Goal: Task Accomplishment & Management: Complete application form

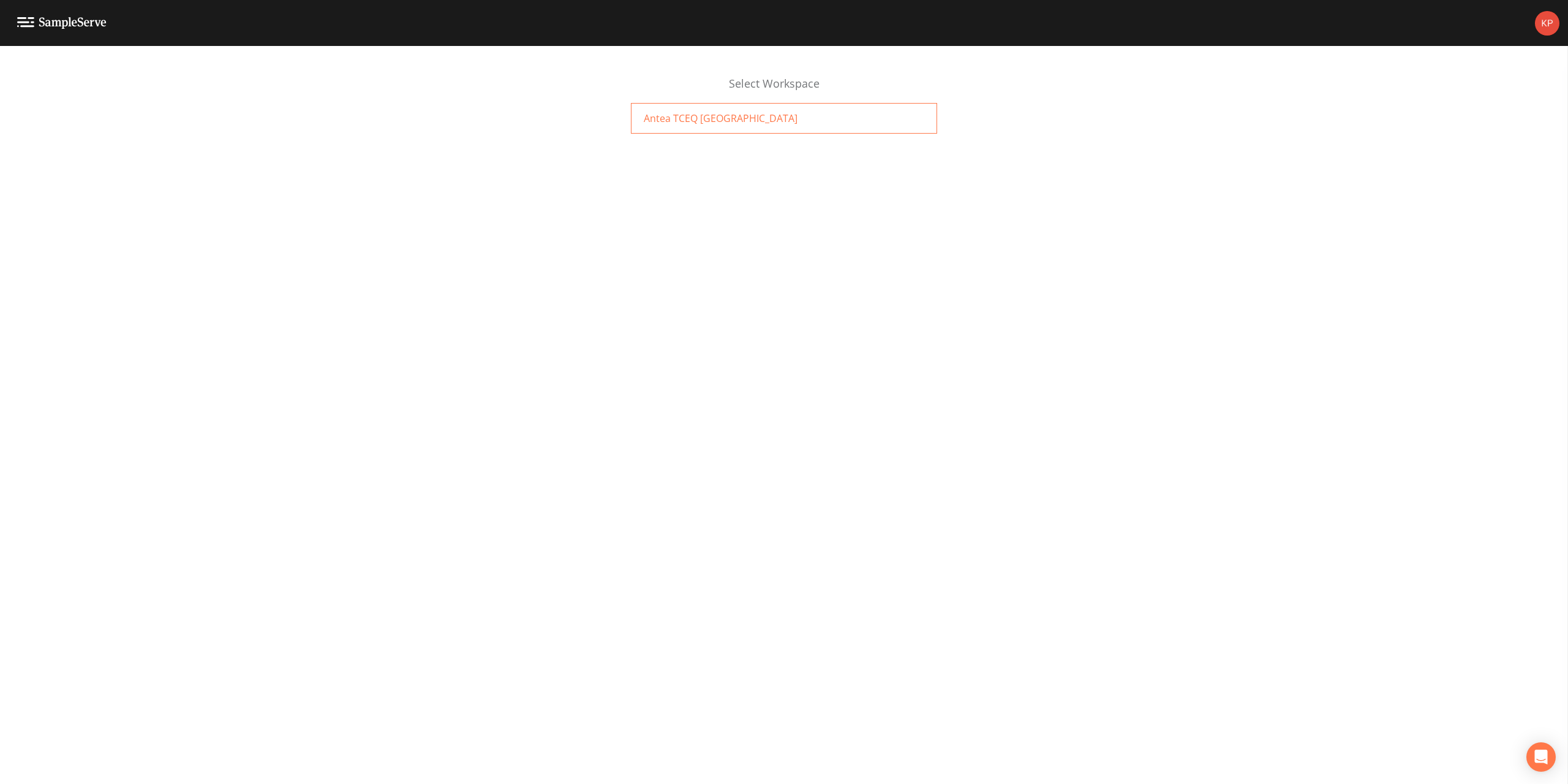
click at [688, 120] on span "Antea TCEQ [GEOGRAPHIC_DATA]" at bounding box center [721, 118] width 154 height 15
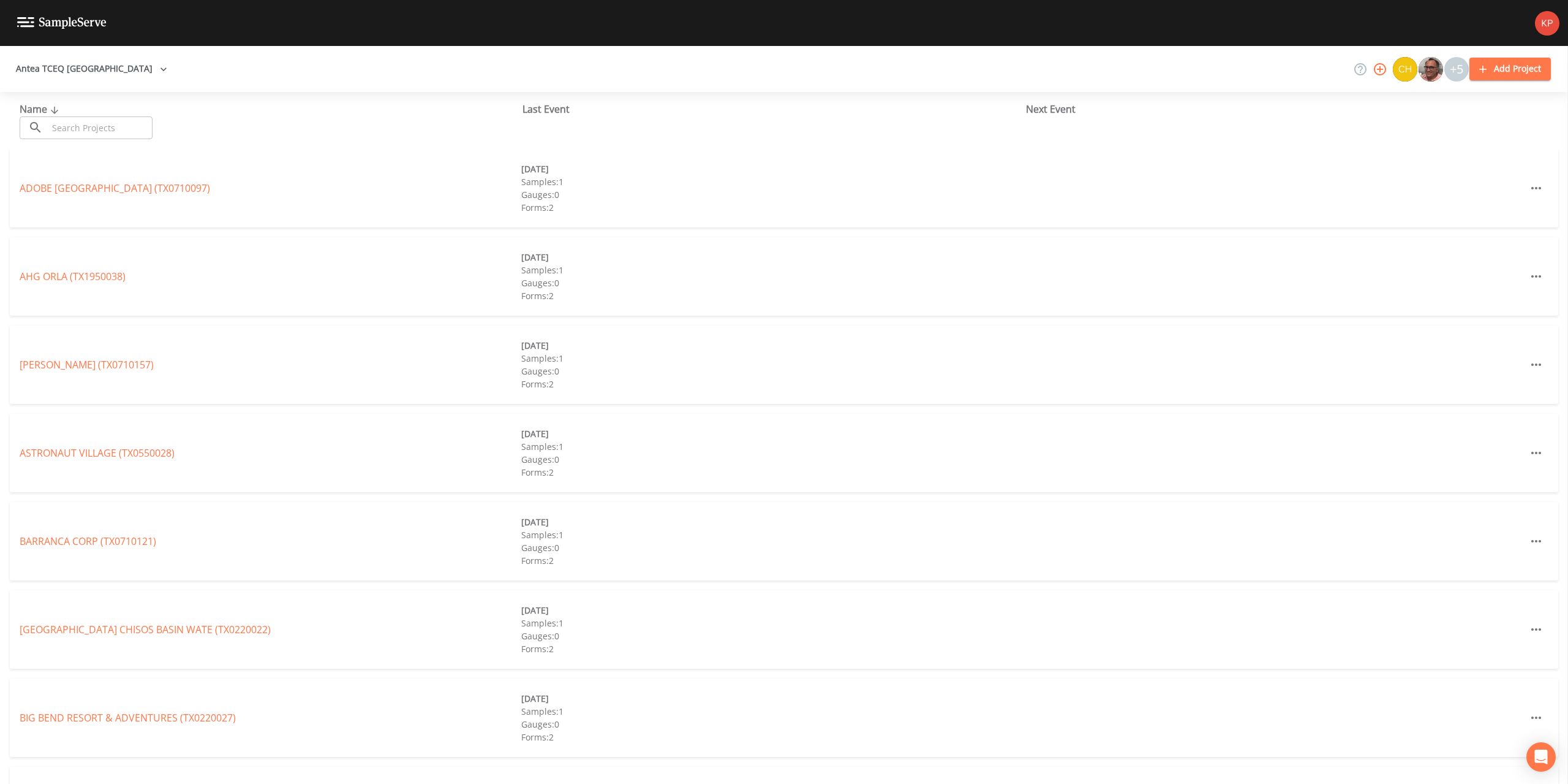
click at [94, 126] on input "text" at bounding box center [100, 127] width 104 height 23
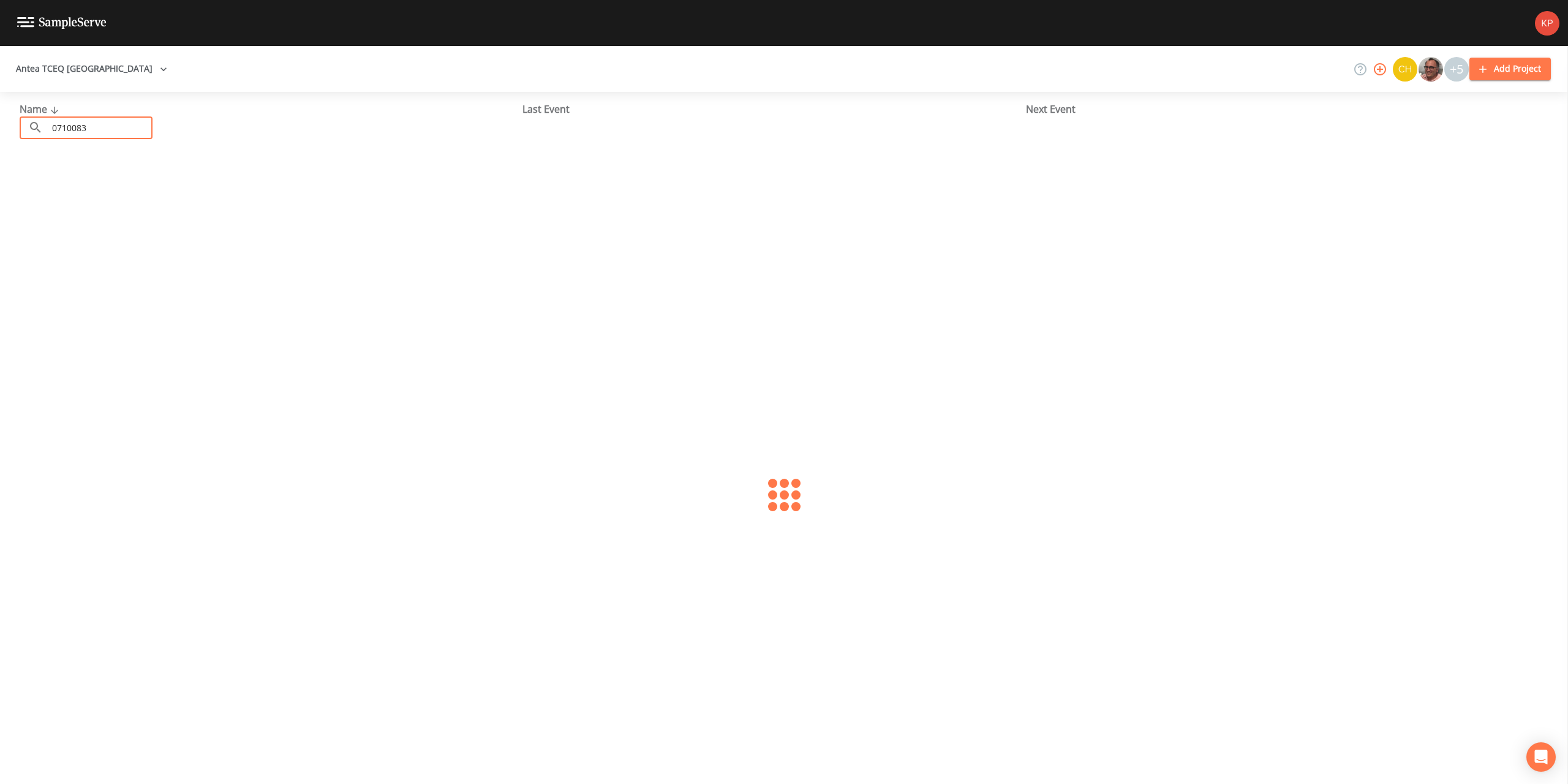
type input "0710083"
click at [74, 188] on link "FORT BLISS SITE MONITOR (TX0710083)" at bounding box center [131, 188] width 224 height 13
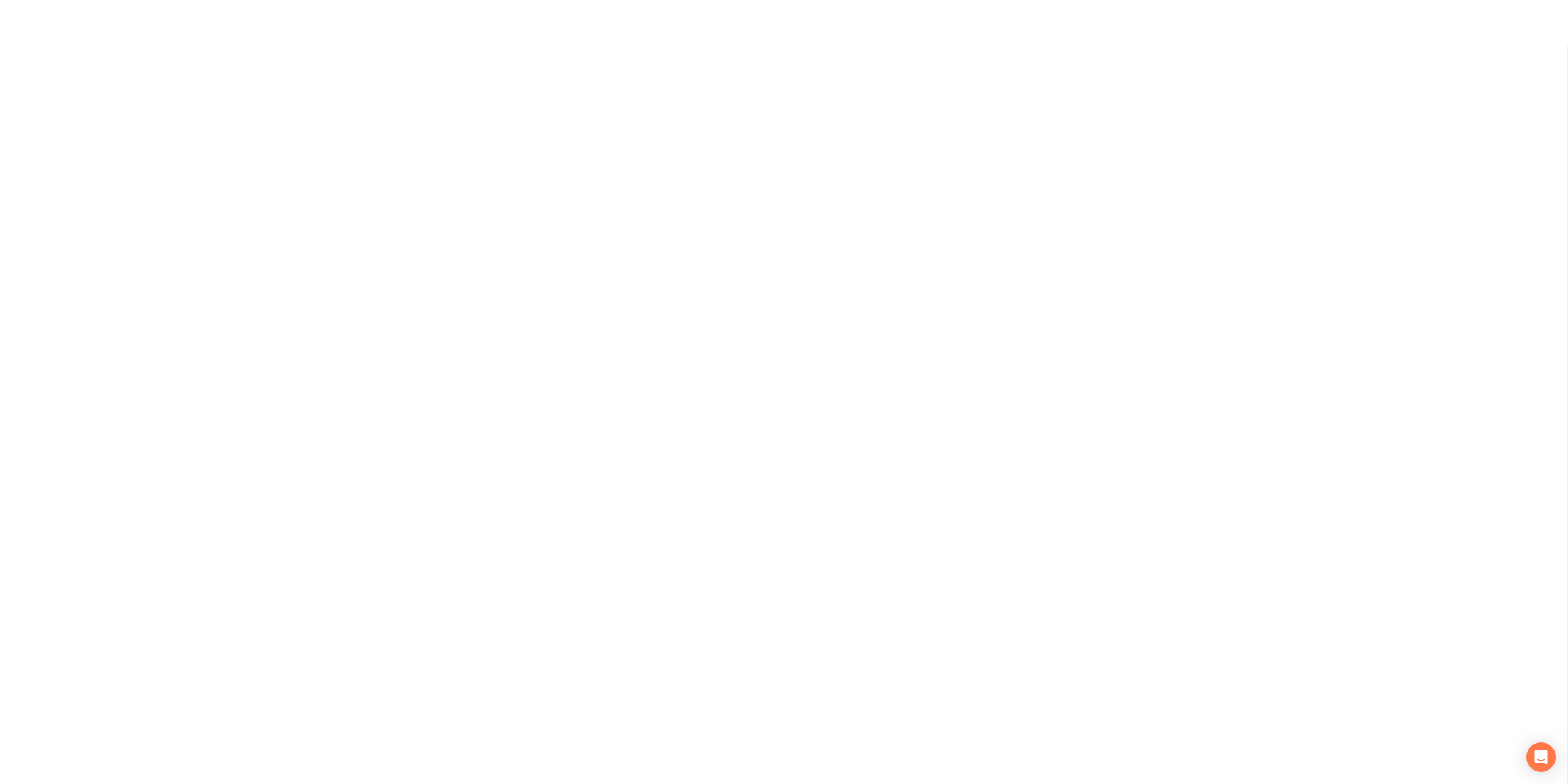
click at [74, 188] on div at bounding box center [784, 369] width 1568 height 738
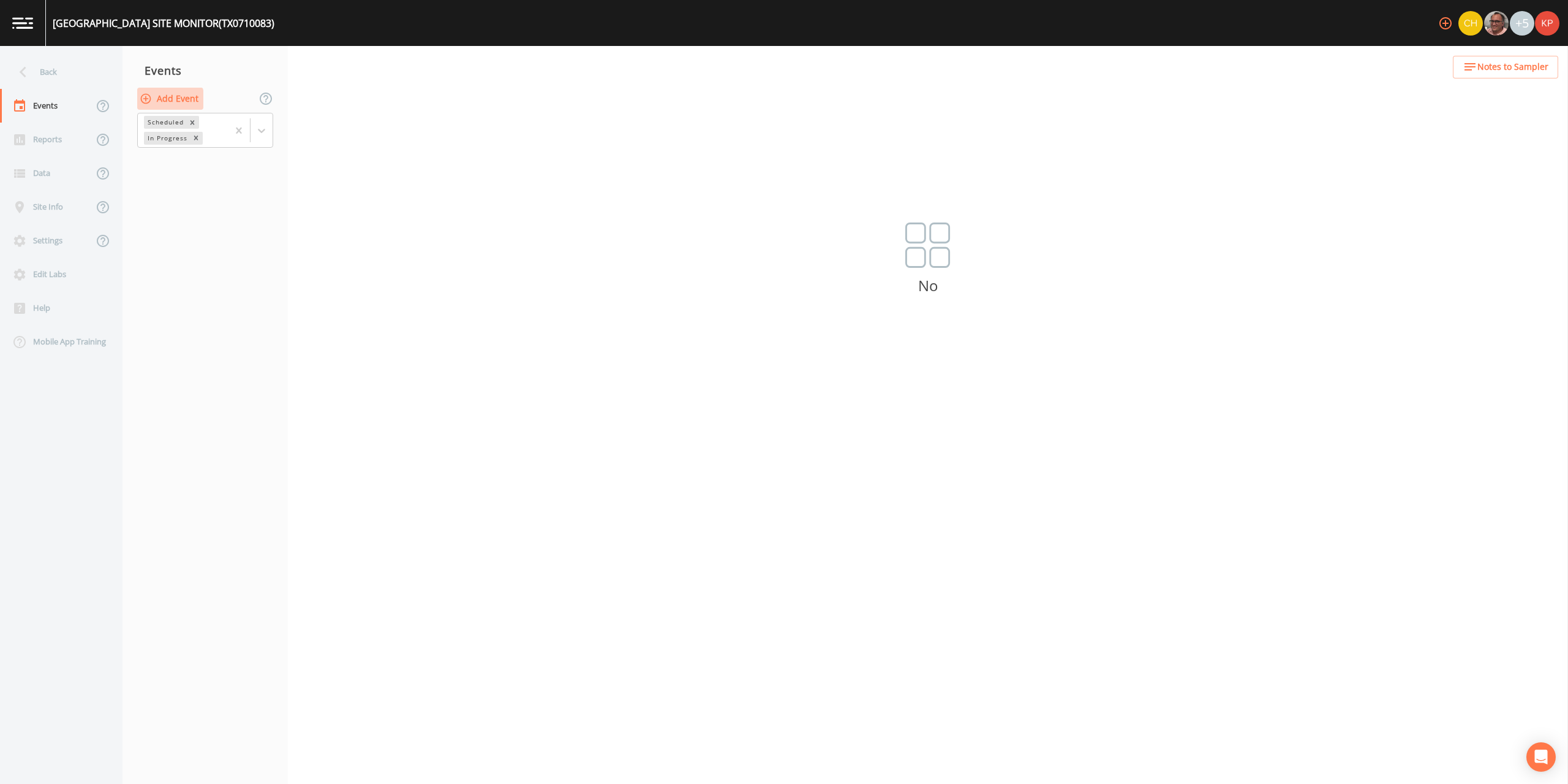
click at [143, 99] on icon "button" at bounding box center [146, 99] width 12 height 12
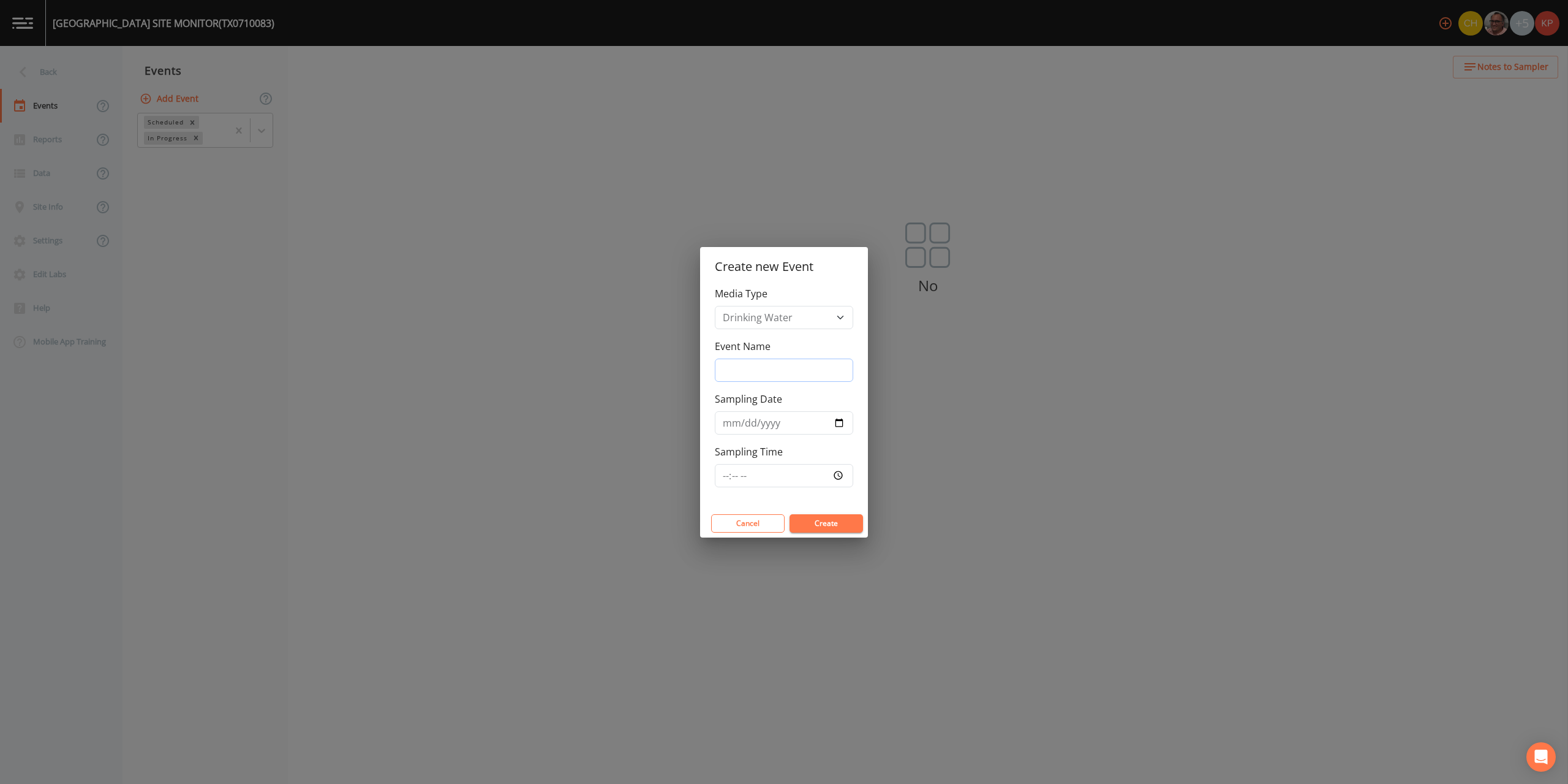
click at [719, 371] on input "Event Name" at bounding box center [784, 370] width 138 height 24
type input "3Q2025"
click at [839, 422] on input "Sampling Date" at bounding box center [784, 423] width 138 height 24
type input "2025-09-30"
click at [839, 475] on input "Sampling Time" at bounding box center [784, 475] width 138 height 24
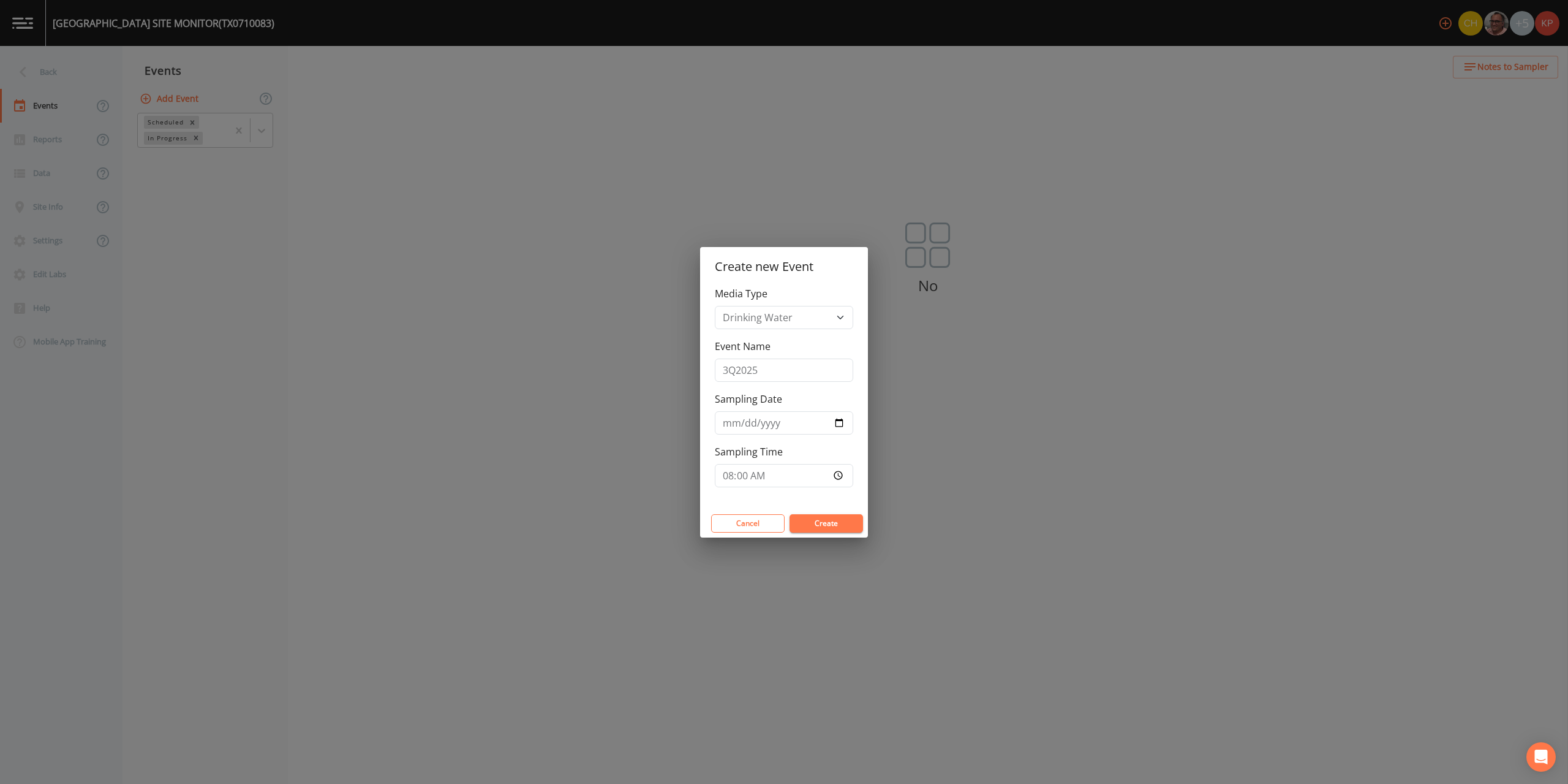
type input "08:00"
click at [831, 521] on button "Create" at bounding box center [826, 523] width 73 height 19
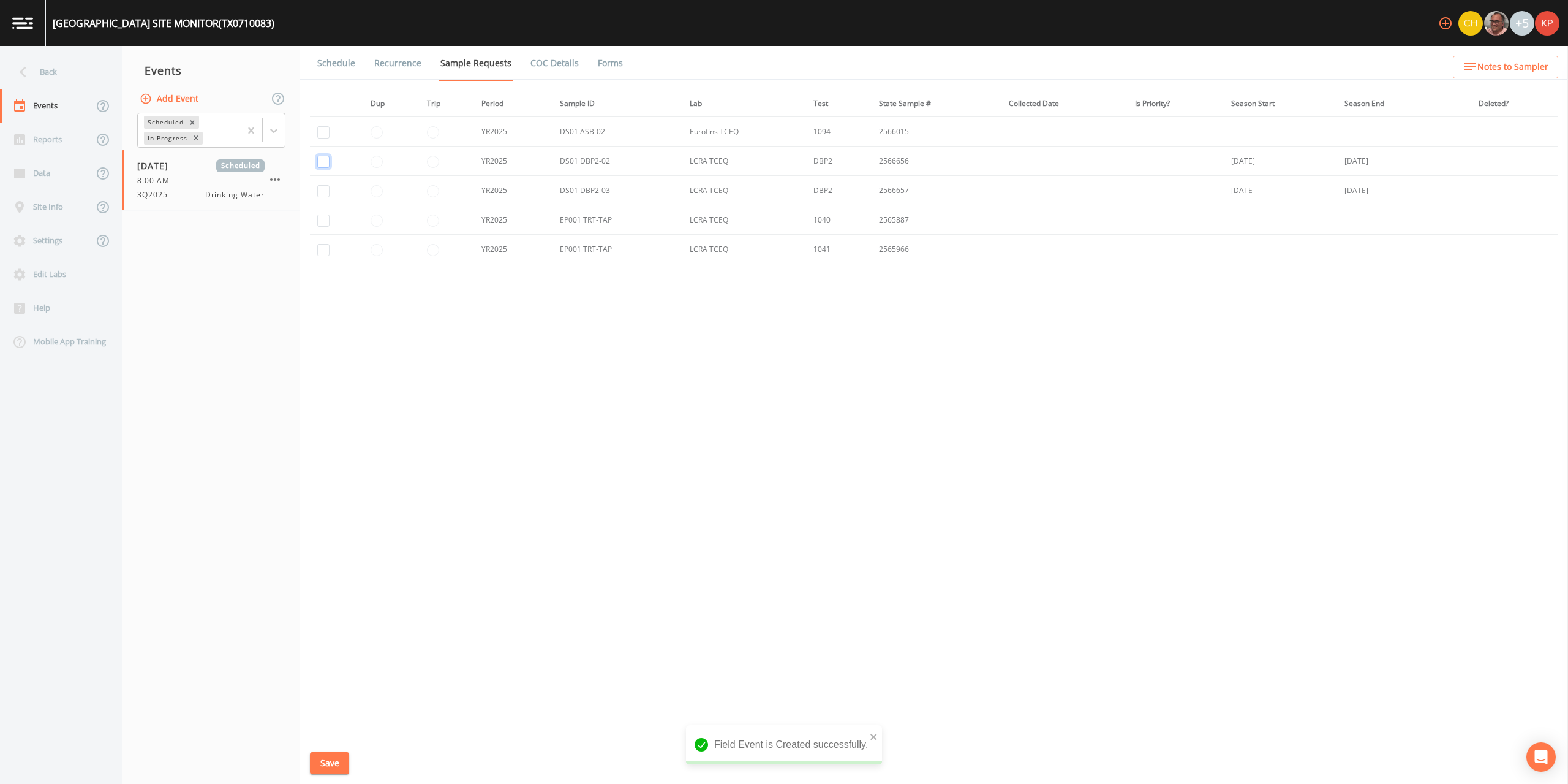
click at [321, 161] on input "checkbox" at bounding box center [324, 162] width 12 height 12
checkbox input "true"
click at [323, 191] on input "checkbox" at bounding box center [324, 191] width 12 height 12
checkbox input "true"
click at [337, 763] on button "Save" at bounding box center [329, 763] width 39 height 23
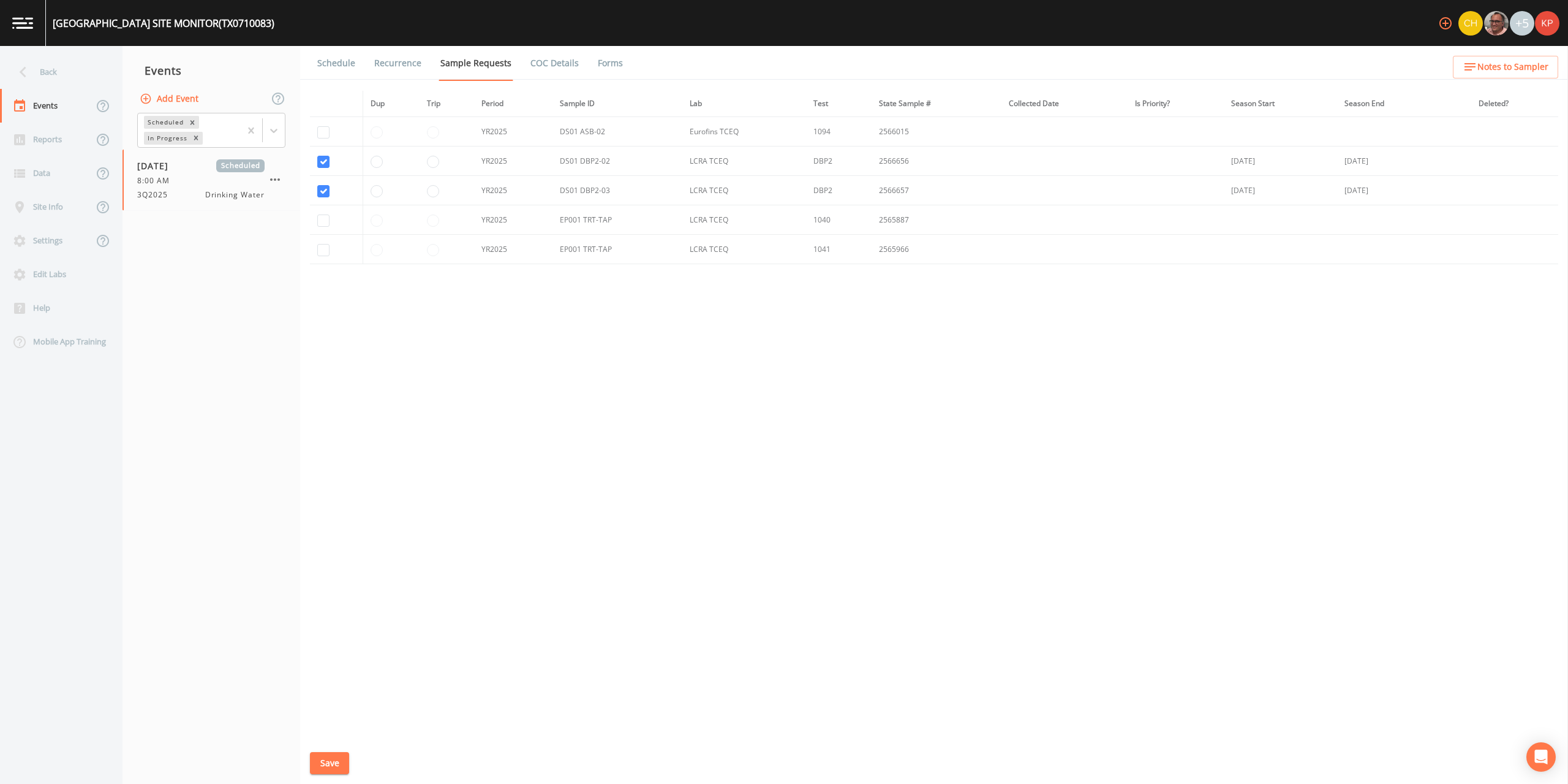
click at [322, 62] on link "Schedule" at bounding box center [336, 63] width 41 height 35
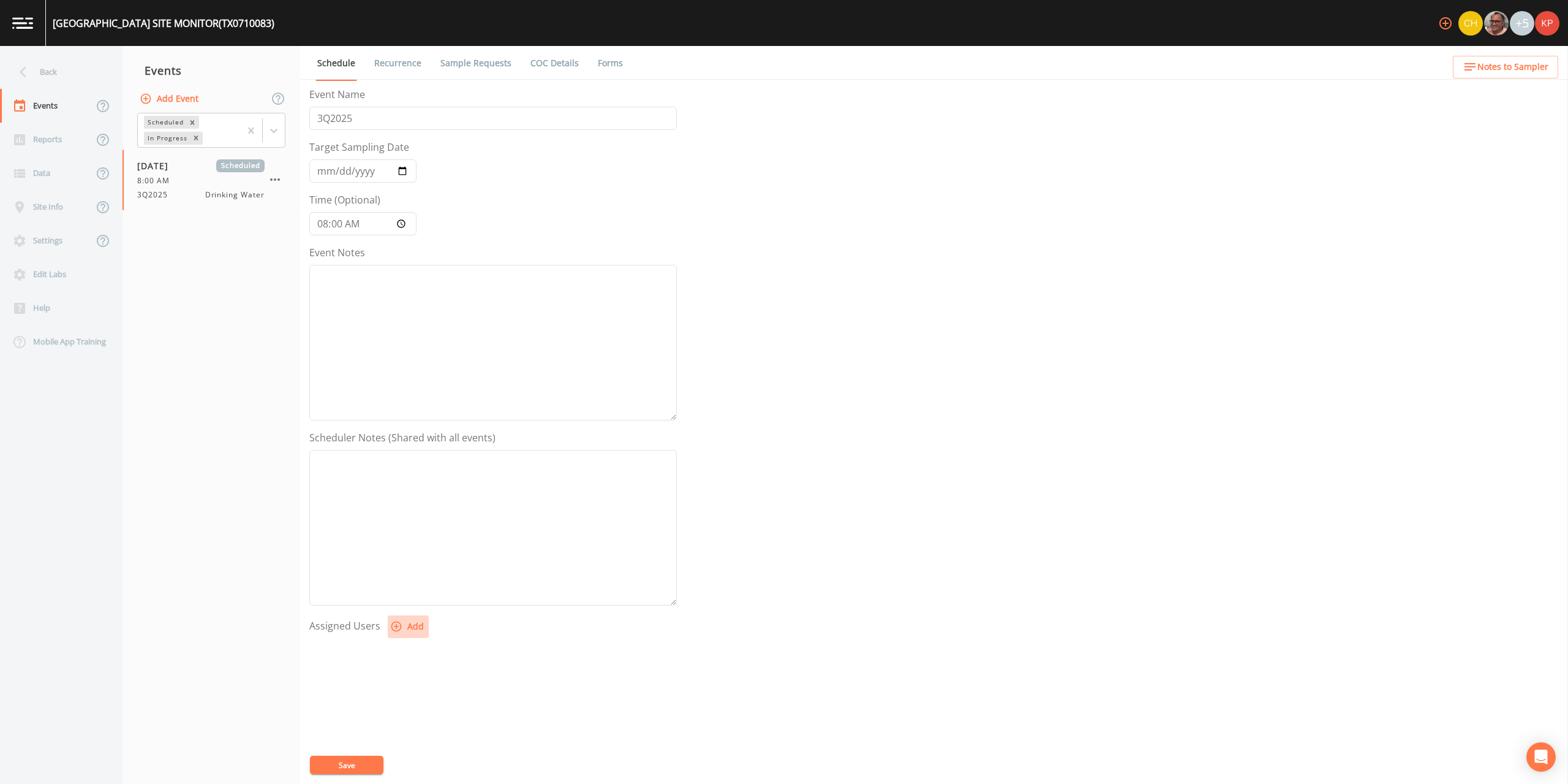
click at [391, 623] on icon "button" at bounding box center [396, 626] width 10 height 10
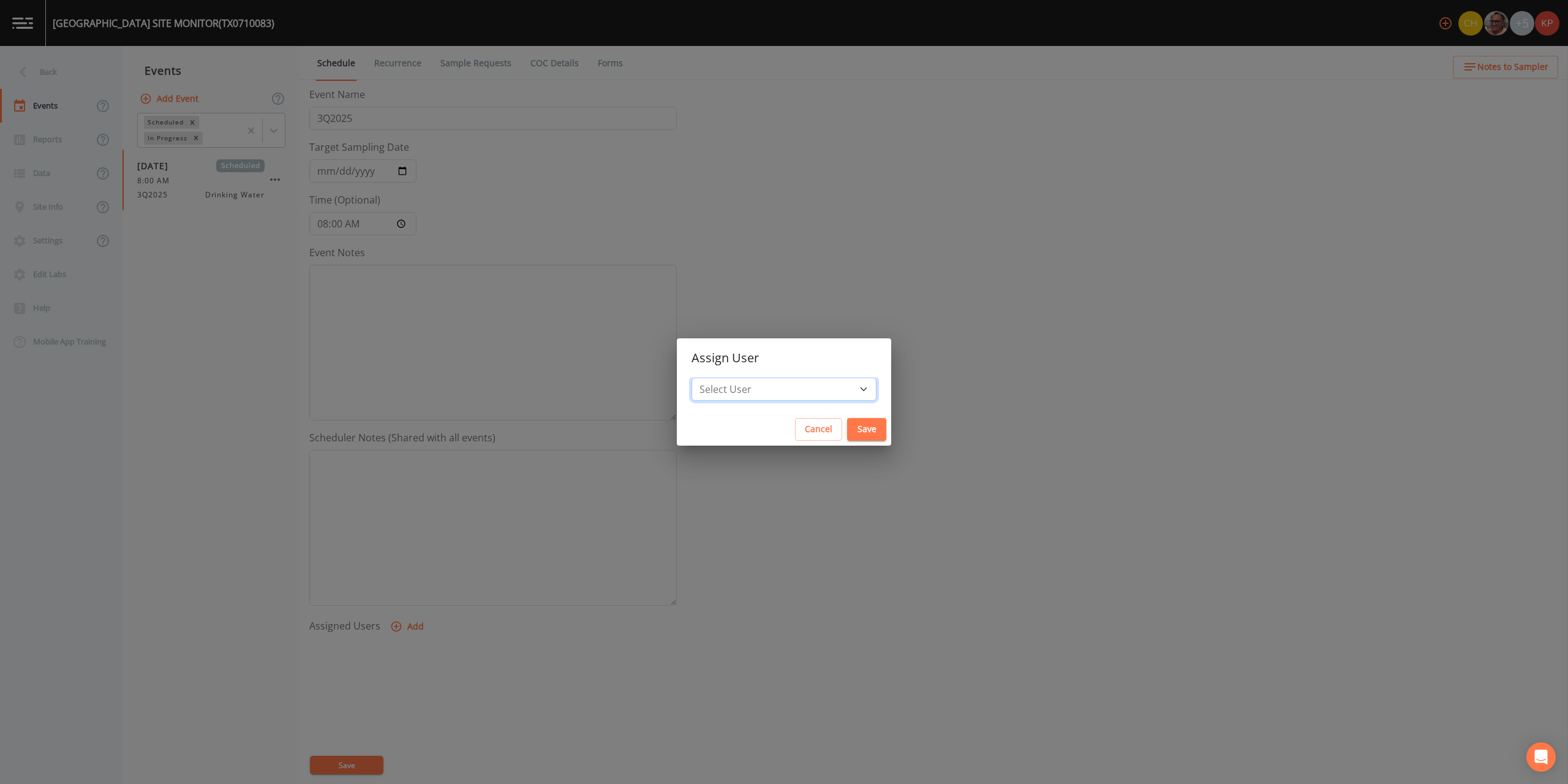
click at [825, 388] on select "Select User Charles Medina Mike Franklin David Weber Joshua gere Paul Zachary E…" at bounding box center [784, 389] width 185 height 24
select select "f7af0aff-814f-4e76-9497-215a20ea6cd2"
click at [730, 377] on select "Select User Charles Medina Mike Franklin David Weber Joshua gere Paul Zachary E…" at bounding box center [784, 389] width 185 height 24
click at [847, 426] on button "Save" at bounding box center [867, 429] width 39 height 23
select select
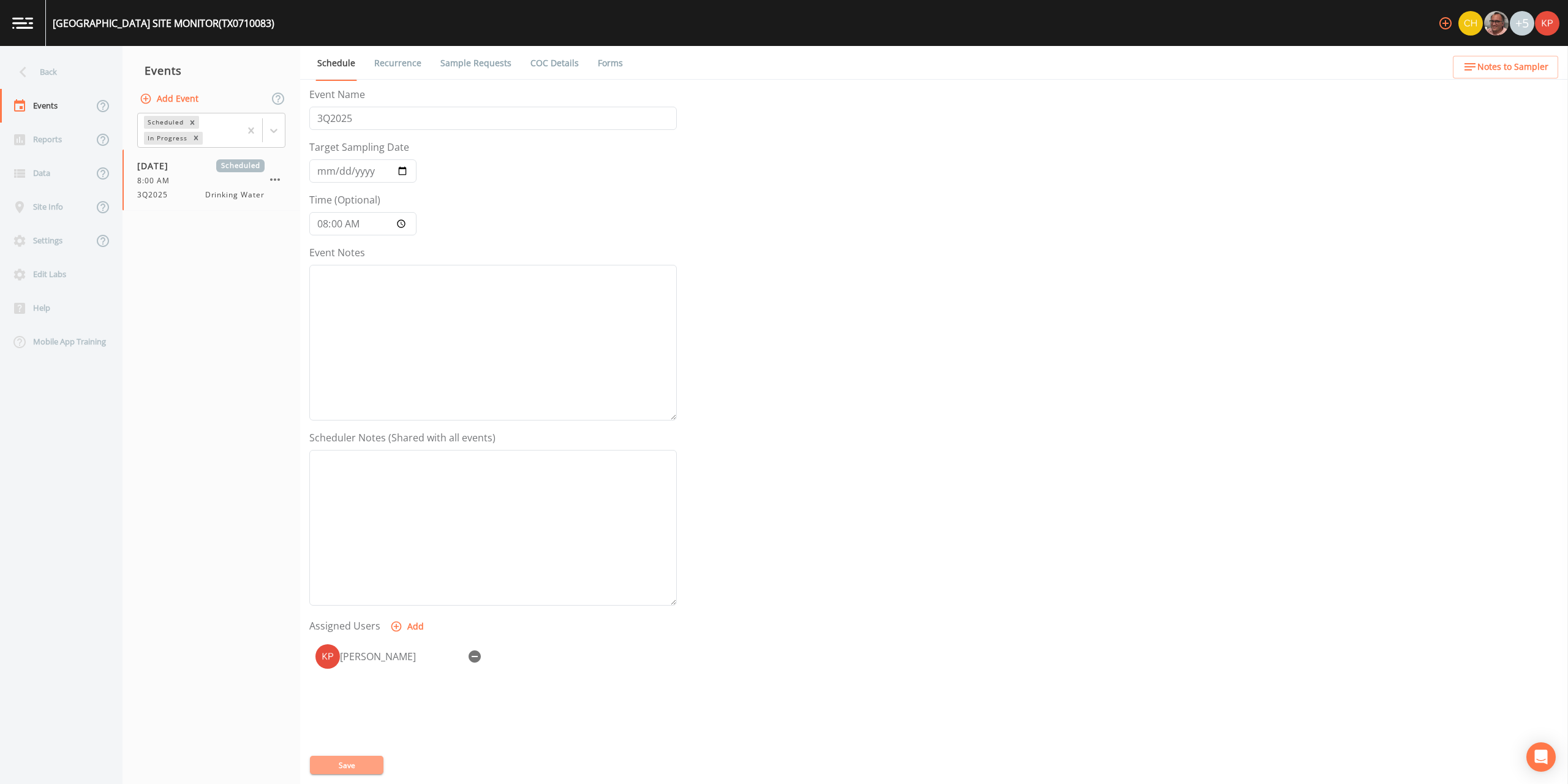
click at [335, 767] on button "Save" at bounding box center [347, 765] width 73 height 19
